Goal: Communication & Community: Answer question/provide support

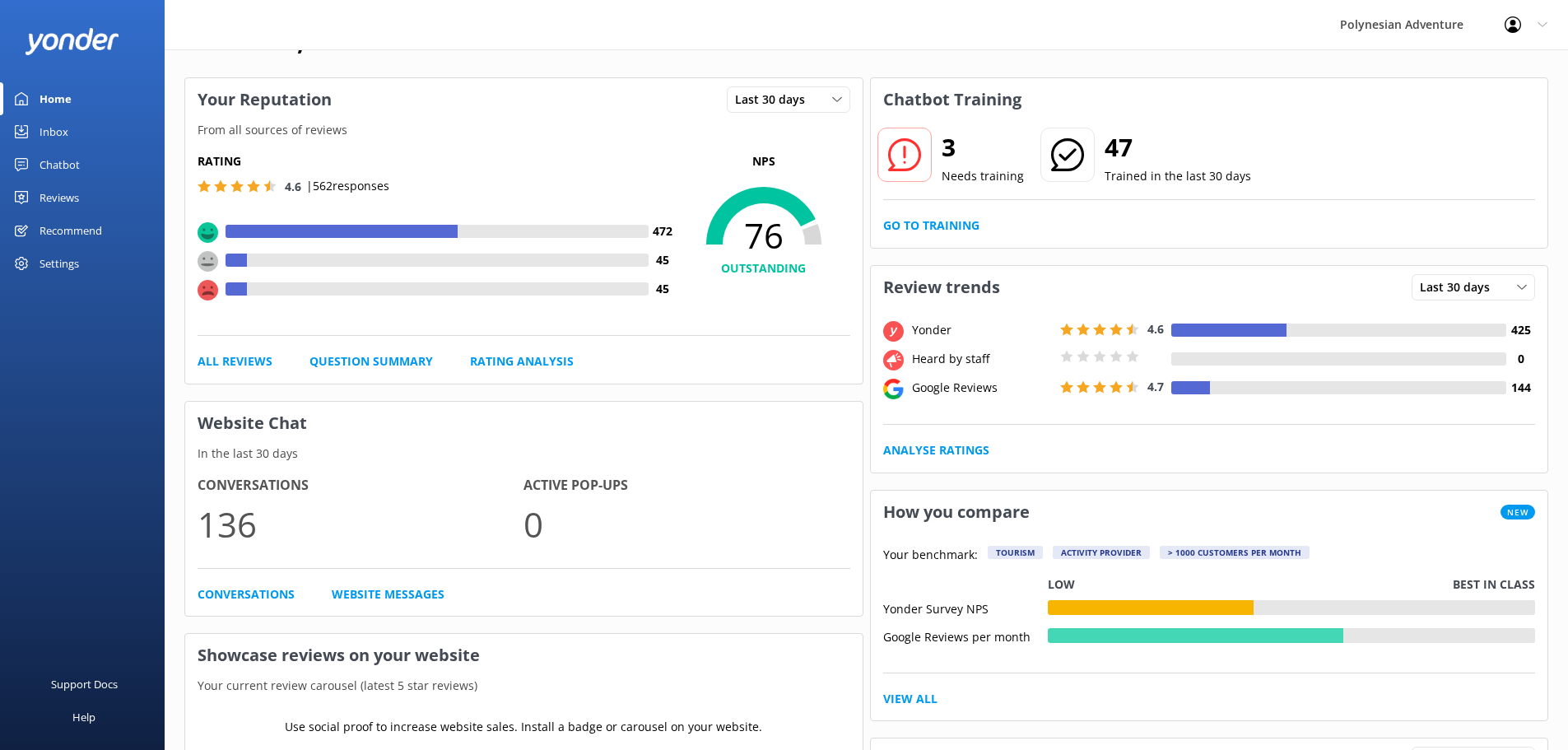
scroll to position [82, 0]
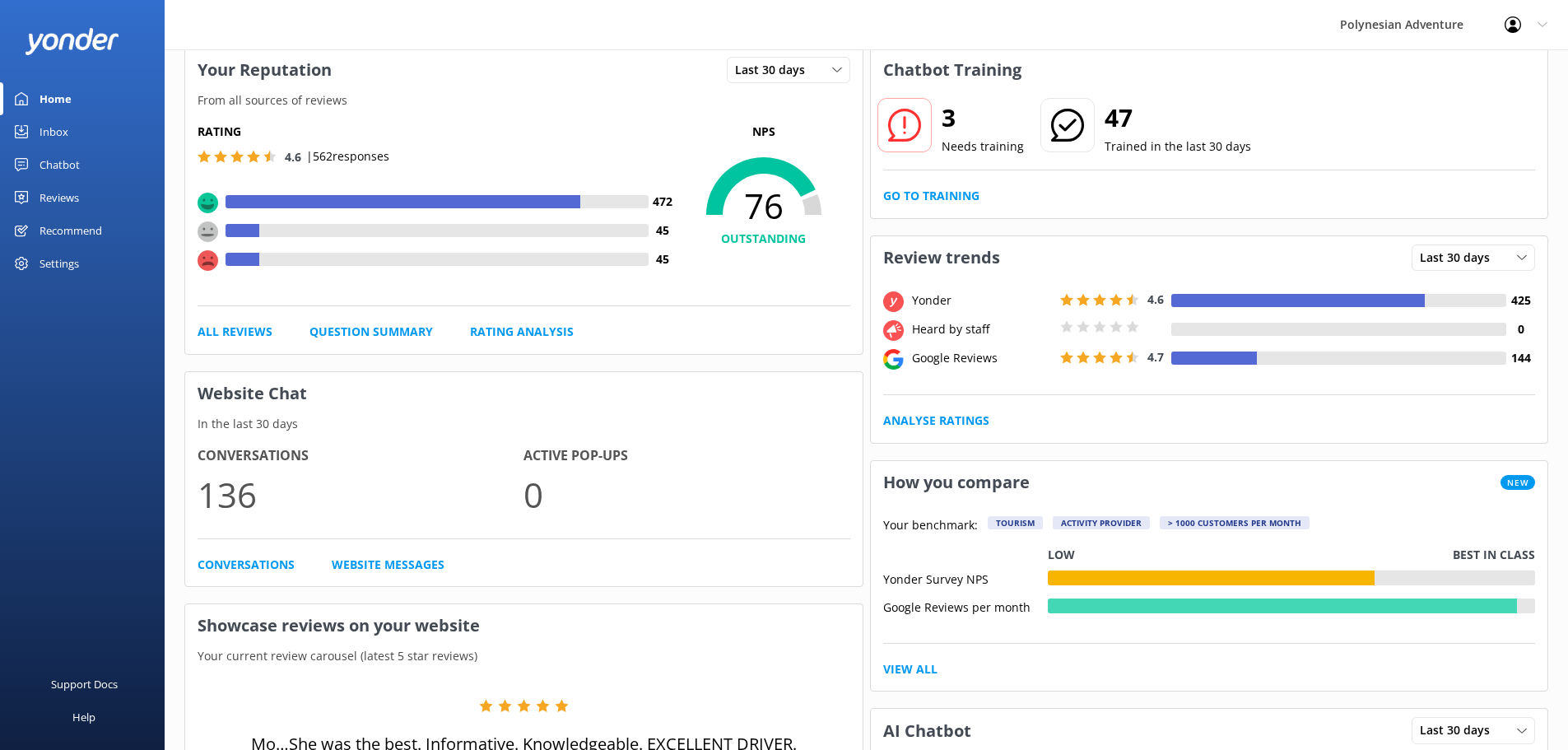
click at [61, 136] on div "Inbox" at bounding box center [53, 132] width 29 height 33
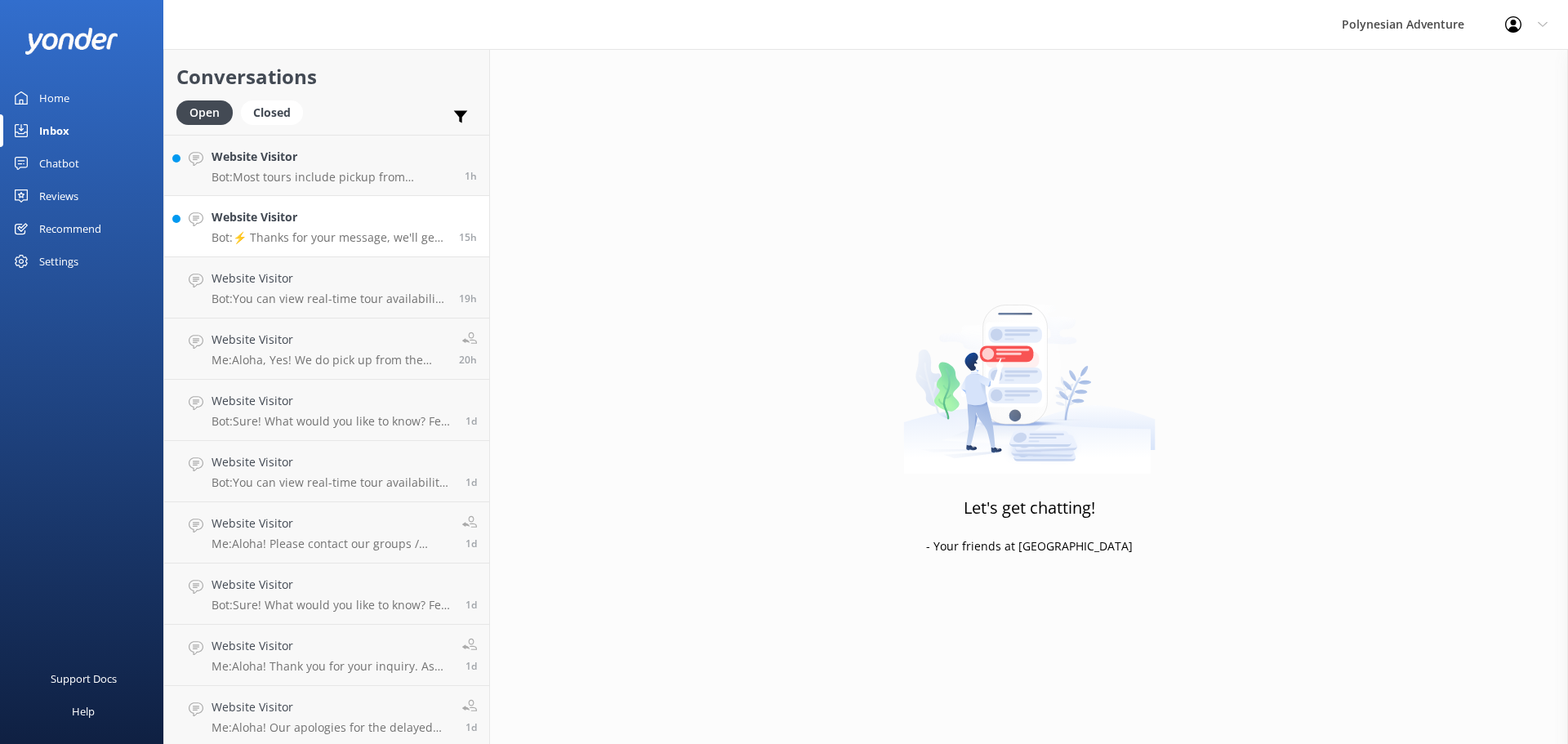
click at [286, 234] on p "Bot: ⚡ Thanks for your message, we'll get back to you as soon as we can. You're…" at bounding box center [329, 238] width 235 height 15
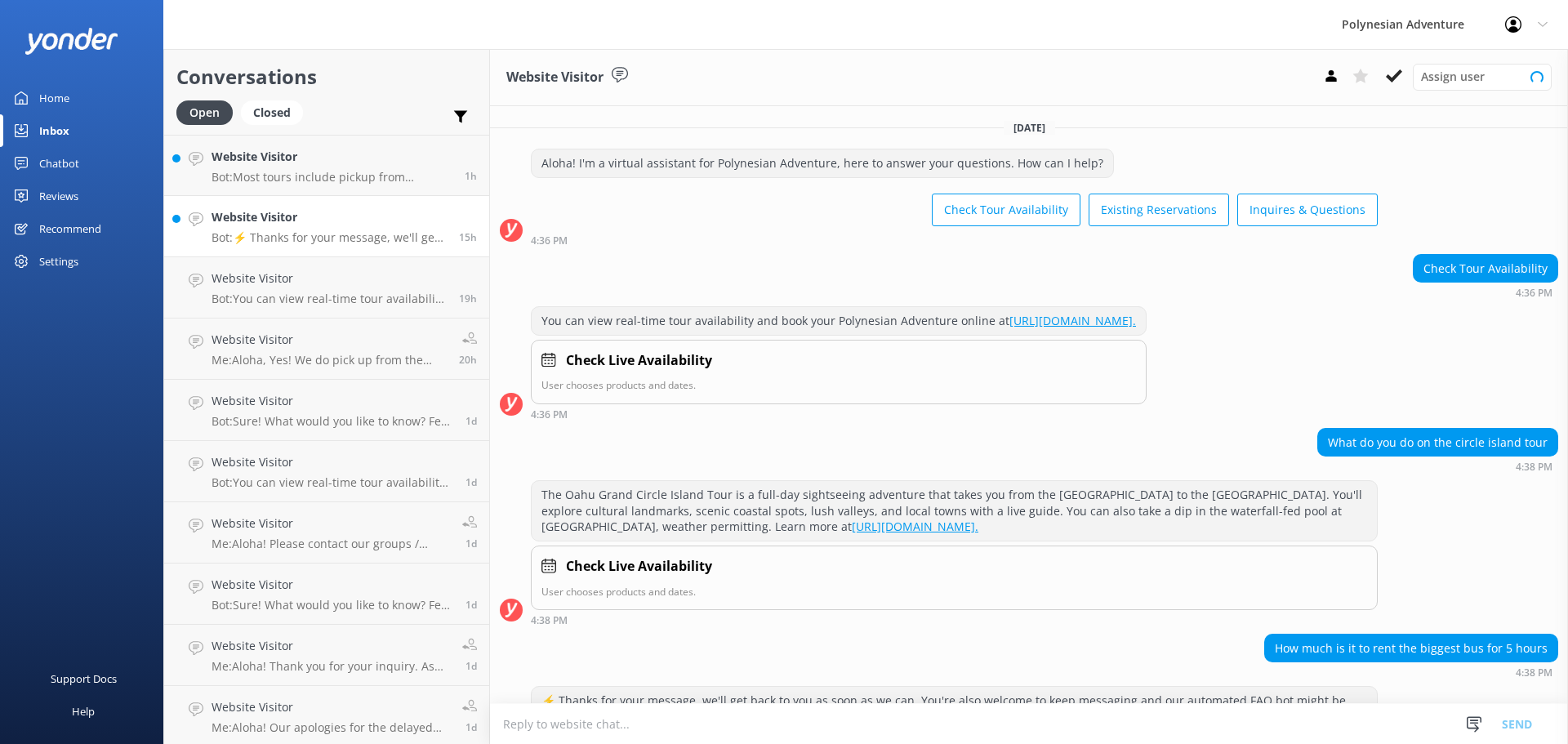
scroll to position [84, 0]
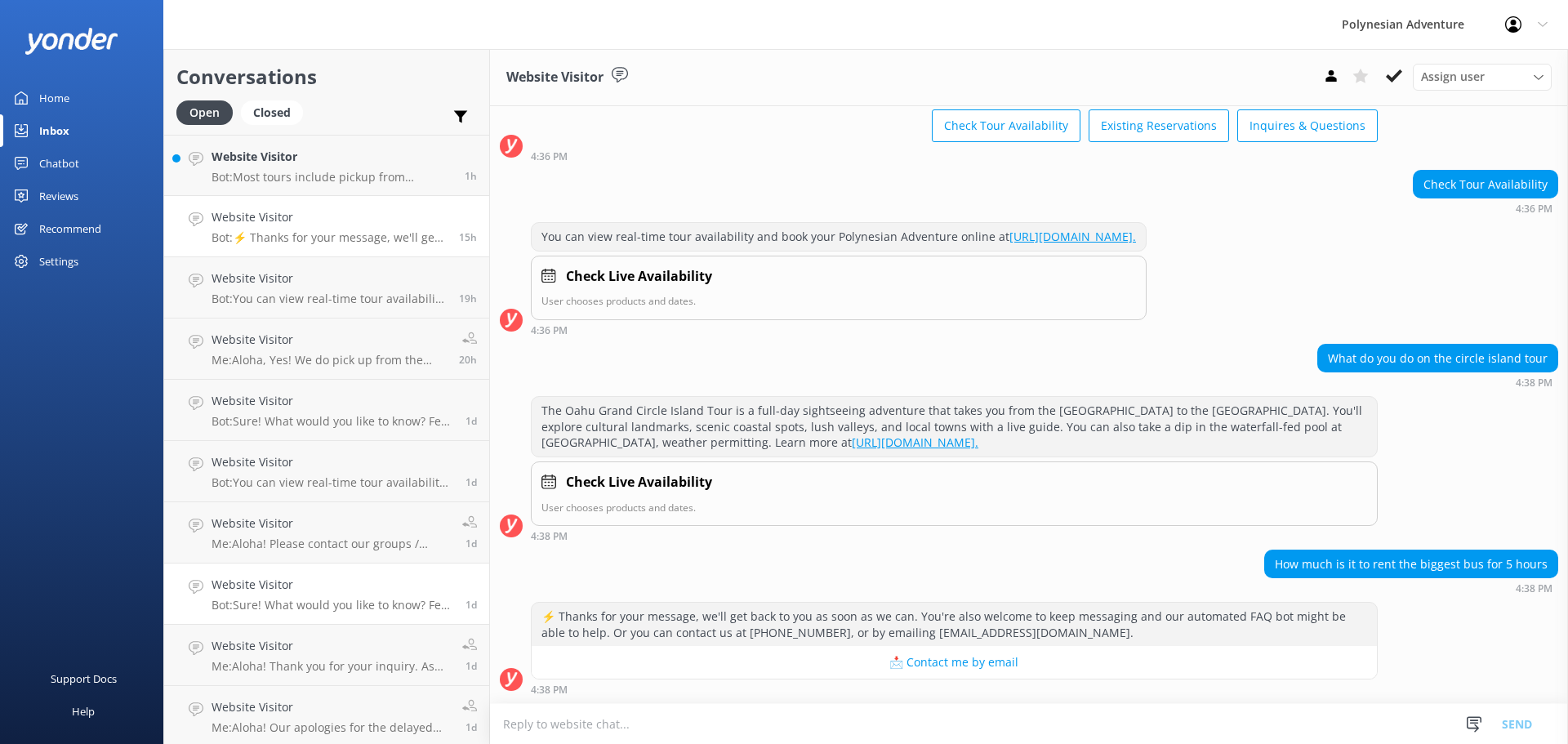
click at [304, 600] on p "Bot: Sure! What would you like to know? Feel free to ask about tour details, av…" at bounding box center [332, 605] width 242 height 15
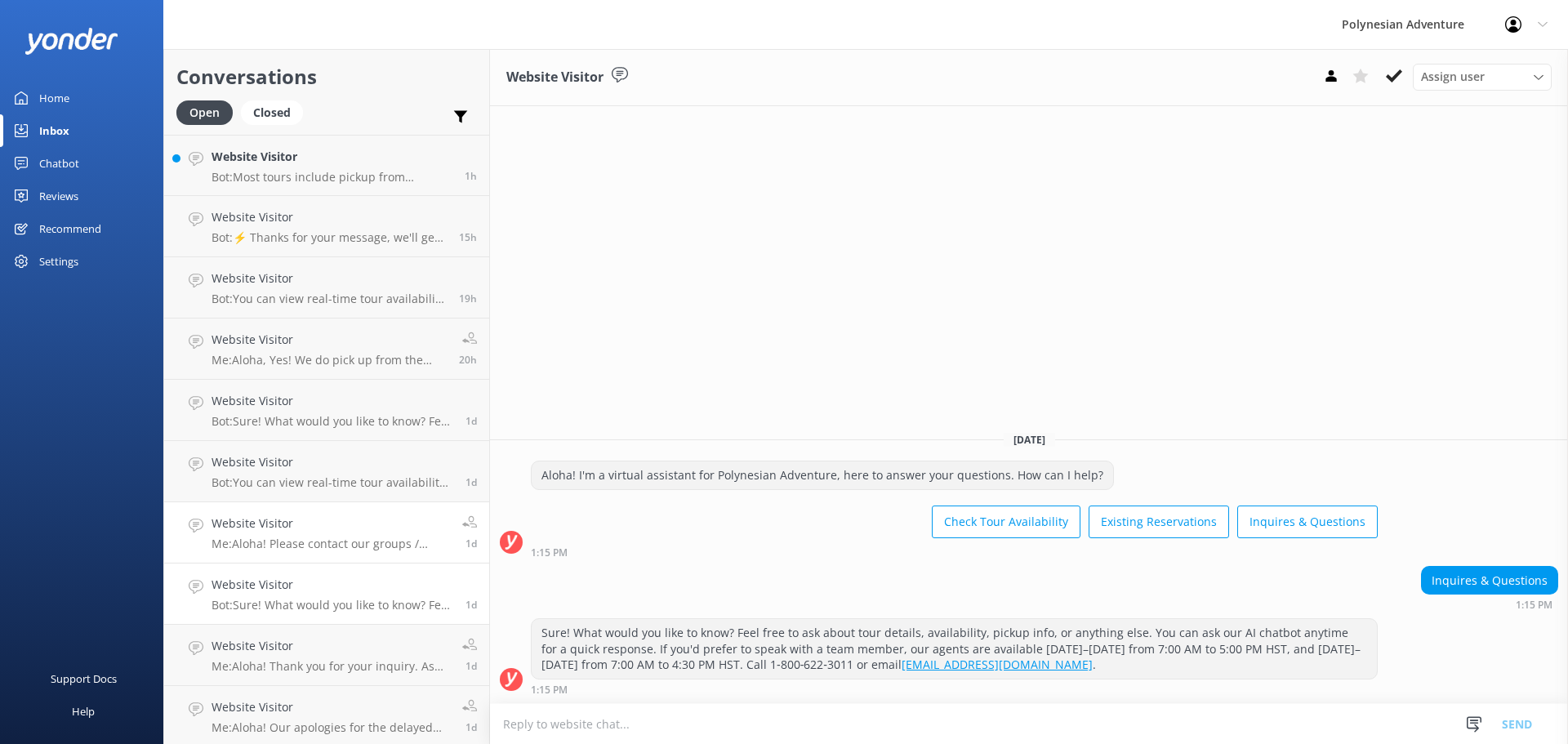
click at [296, 514] on h4 "Website Visitor" at bounding box center [331, 523] width 238 height 18
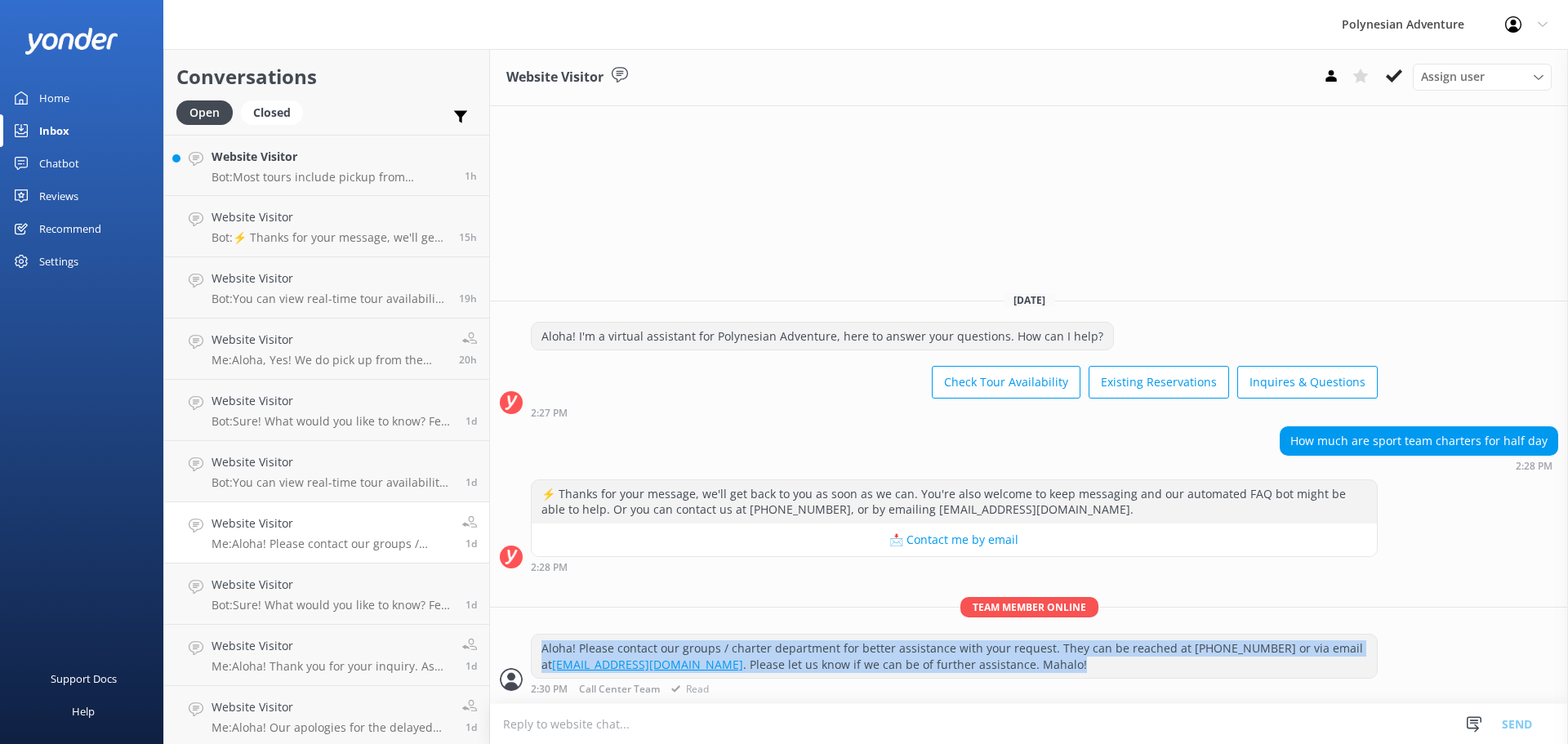
drag, startPoint x: 988, startPoint y: 666, endPoint x: 533, endPoint y: 648, distance: 455.4
click at [533, 648] on div "Aloha! Please contact our groups / charter department for better assistance wit…" at bounding box center [954, 656] width 845 height 44
copy div "Aloha! Please contact our groups / charter department for better assistance wit…"
click at [273, 239] on p "Bot: ⚡ Thanks for your message, we'll get back to you as soon as we can. You're…" at bounding box center [329, 238] width 235 height 15
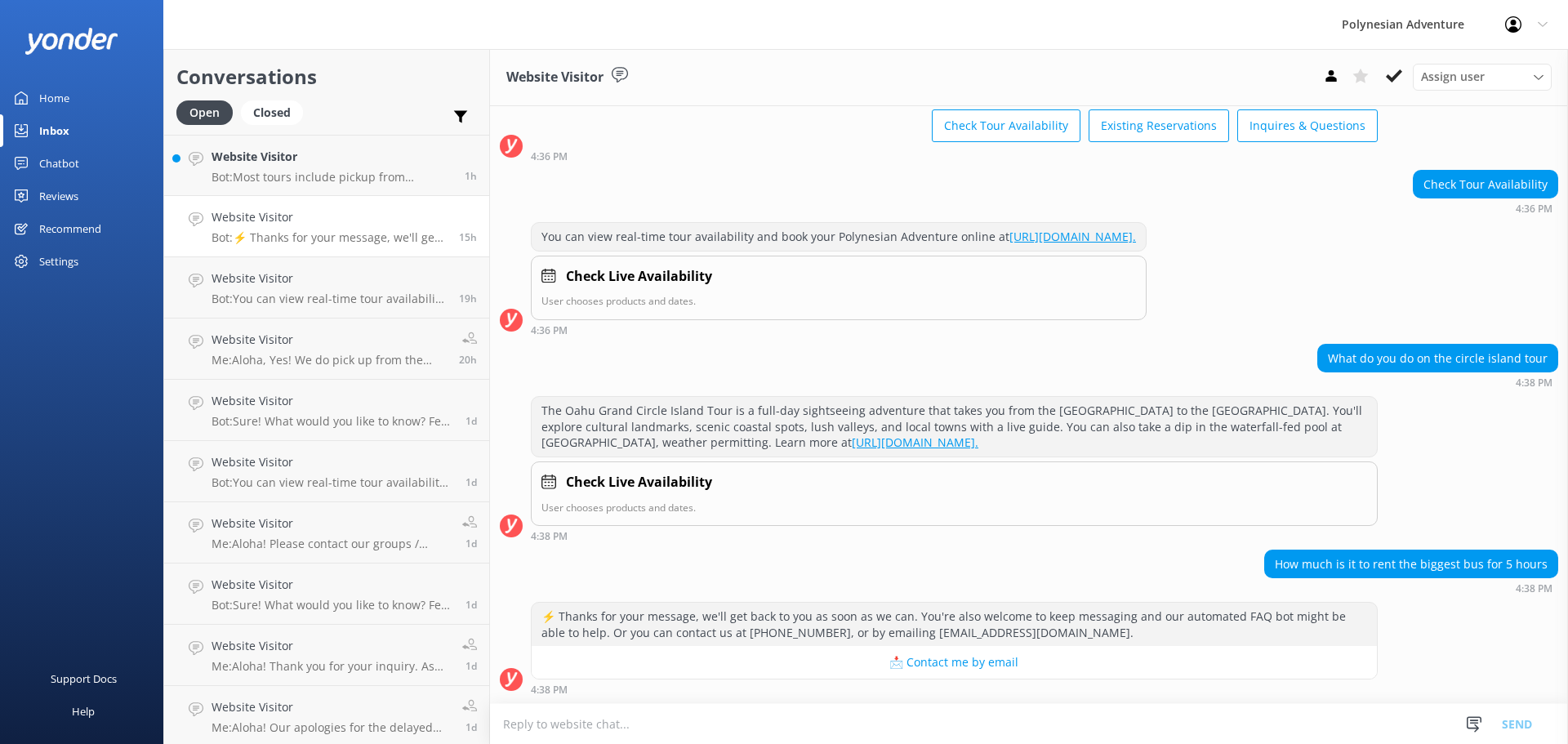
scroll to position [1, 0]
click at [591, 713] on textarea at bounding box center [1029, 724] width 1078 height 40
paste textarea "Aloha! Please contact our groups / charter department for better assistance wit…"
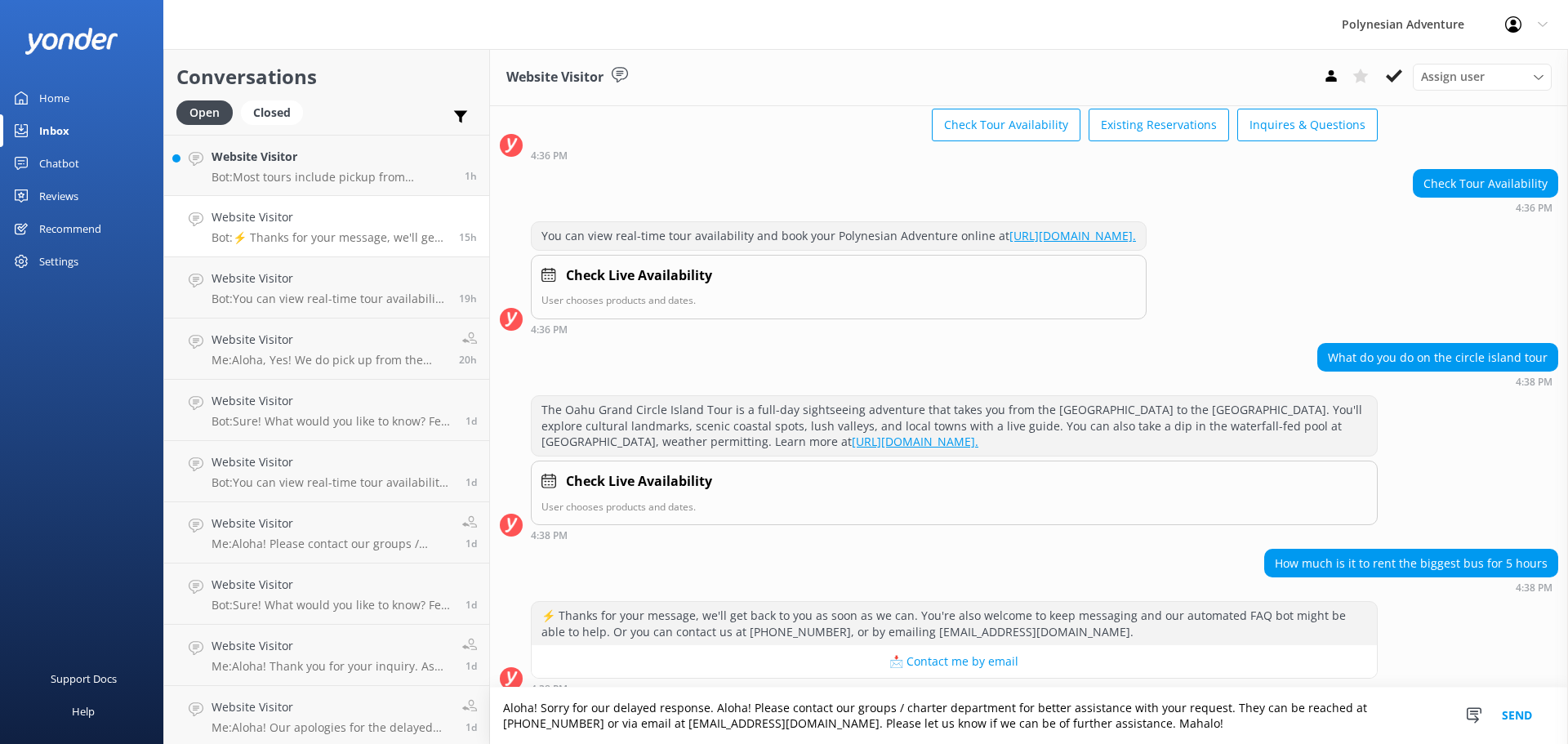
scroll to position [100, 0]
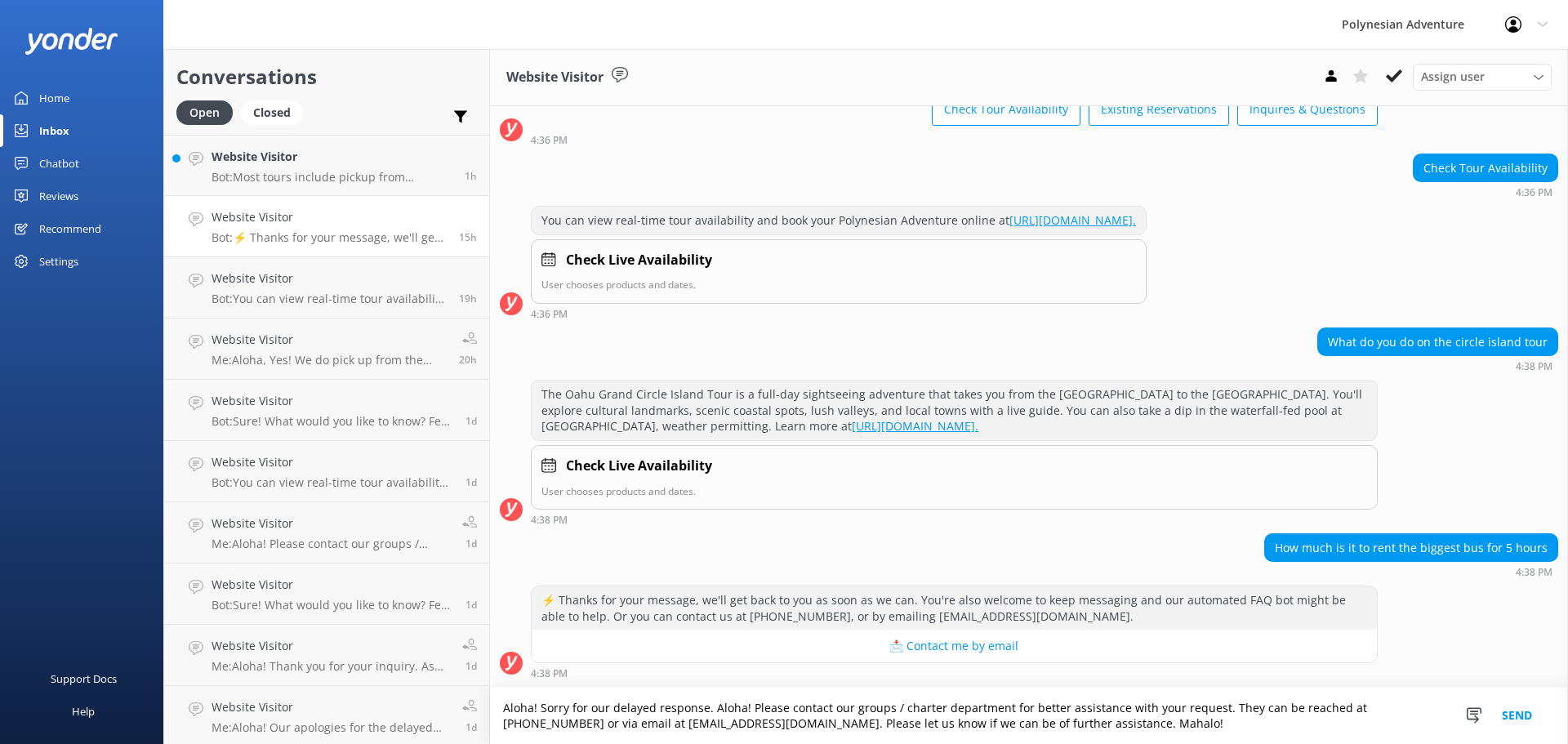
drag, startPoint x: 747, startPoint y: 704, endPoint x: 712, endPoint y: 714, distance: 36.4
click at [712, 714] on textarea "Aloha! Sorry for our delayed response. Aloha! Please contact our groups / chart…" at bounding box center [1029, 715] width 1078 height 57
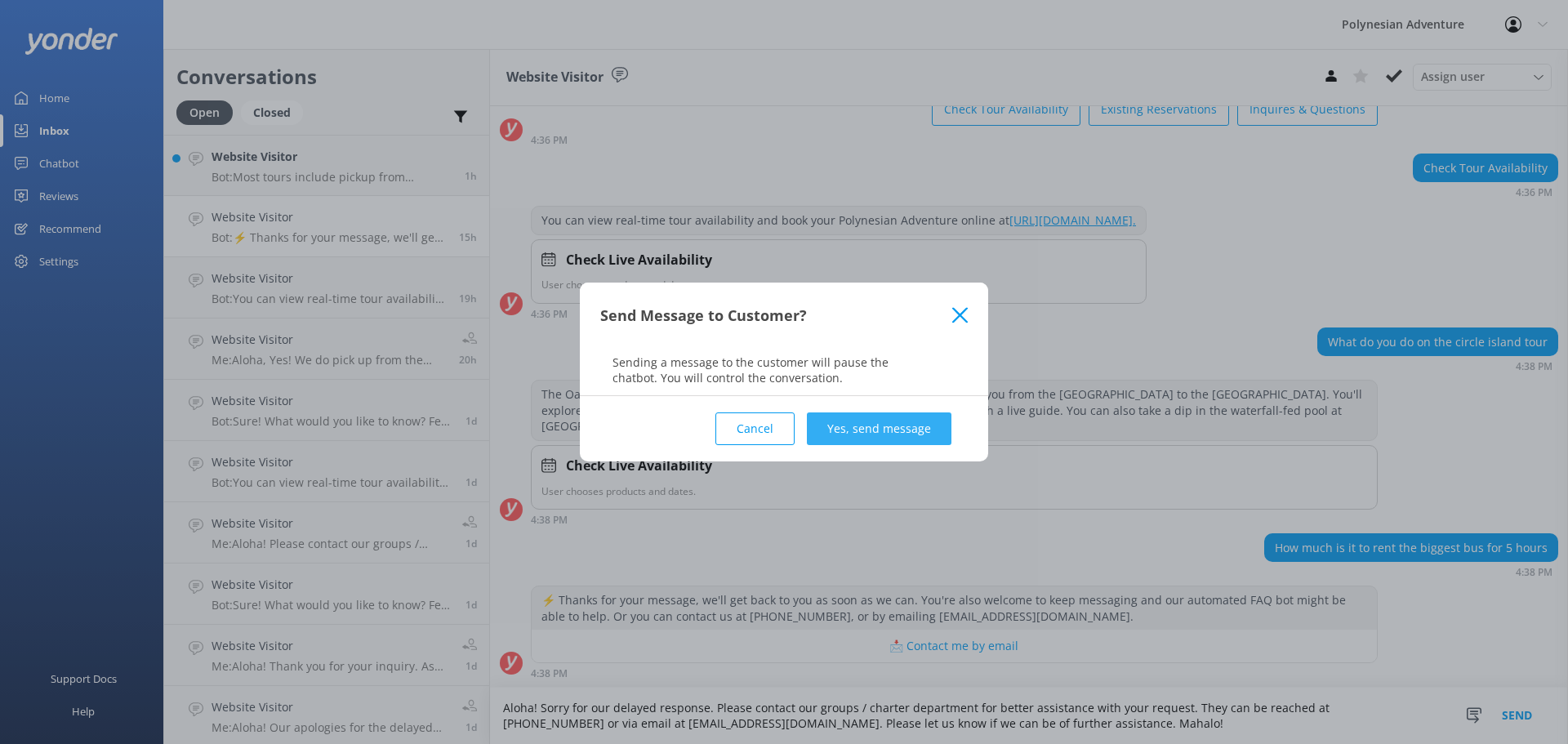
type textarea "Aloha! Sorry for our delayed response. Please contact our groups / charter depa…"
click at [921, 422] on button "Yes, send message" at bounding box center [879, 429] width 144 height 33
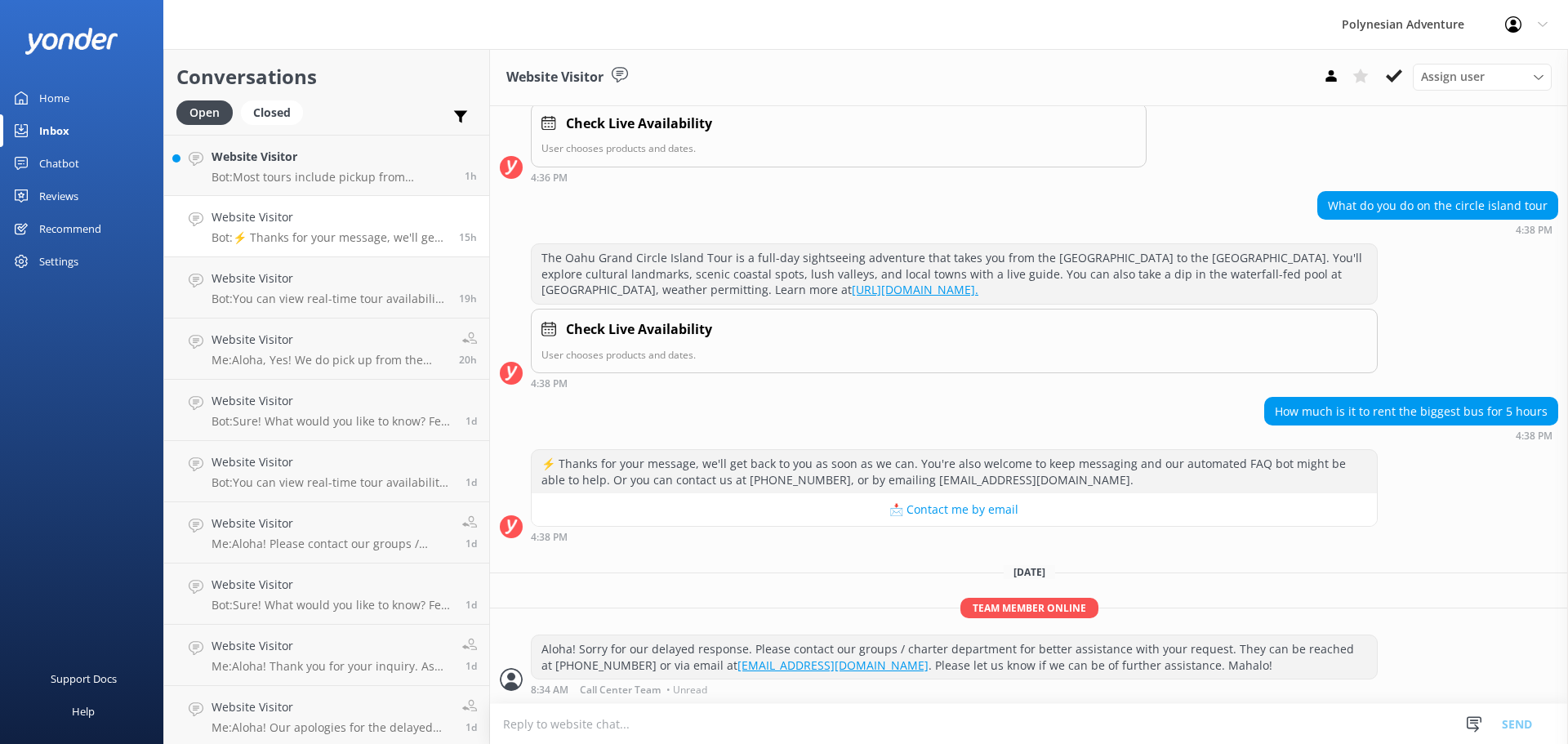
scroll to position [0, 0]
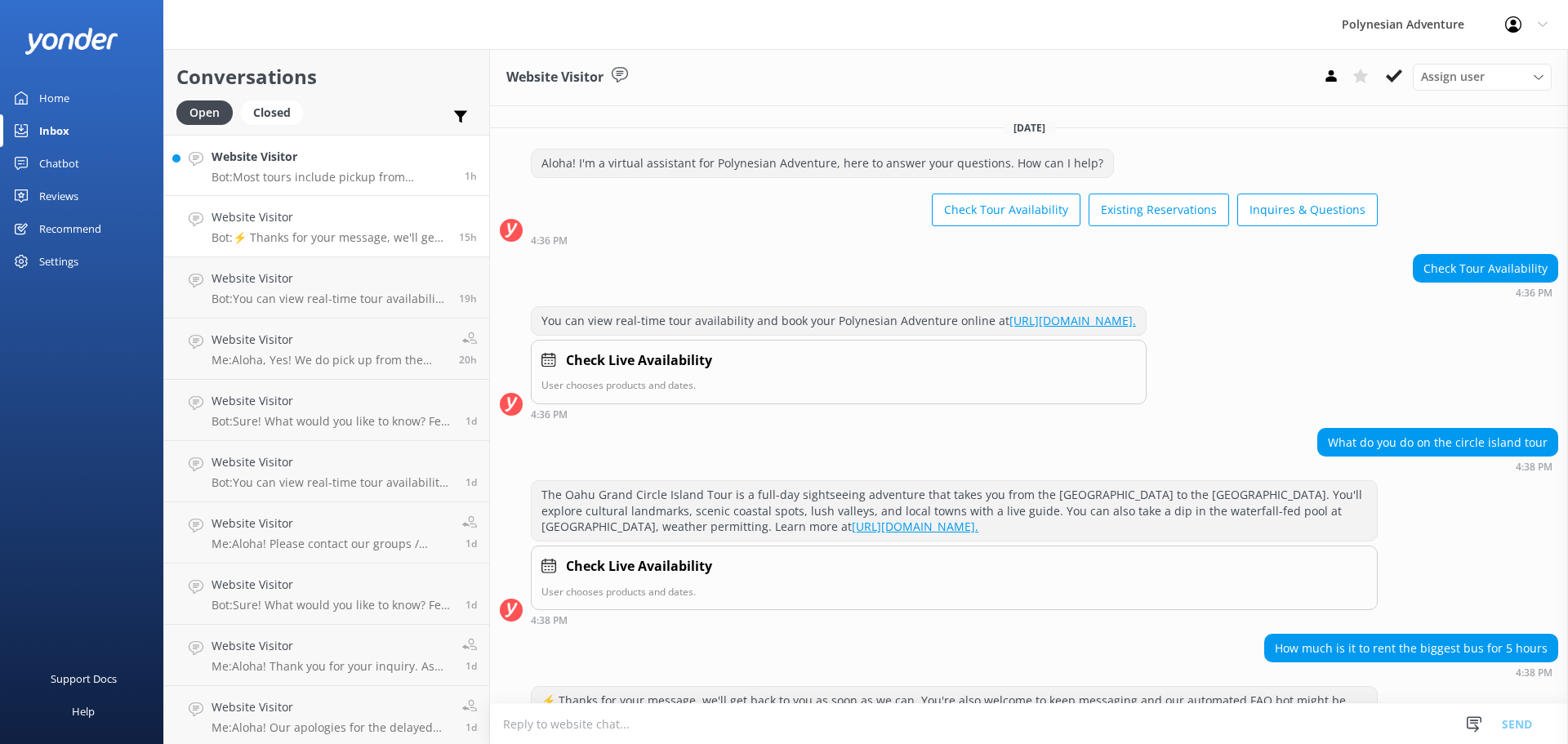
click at [305, 191] on link "Website Visitor Bot: Most tours include pickup from designated hotels or airpor…" at bounding box center [327, 165] width 325 height 61
